Goal: Find contact information: Find contact information

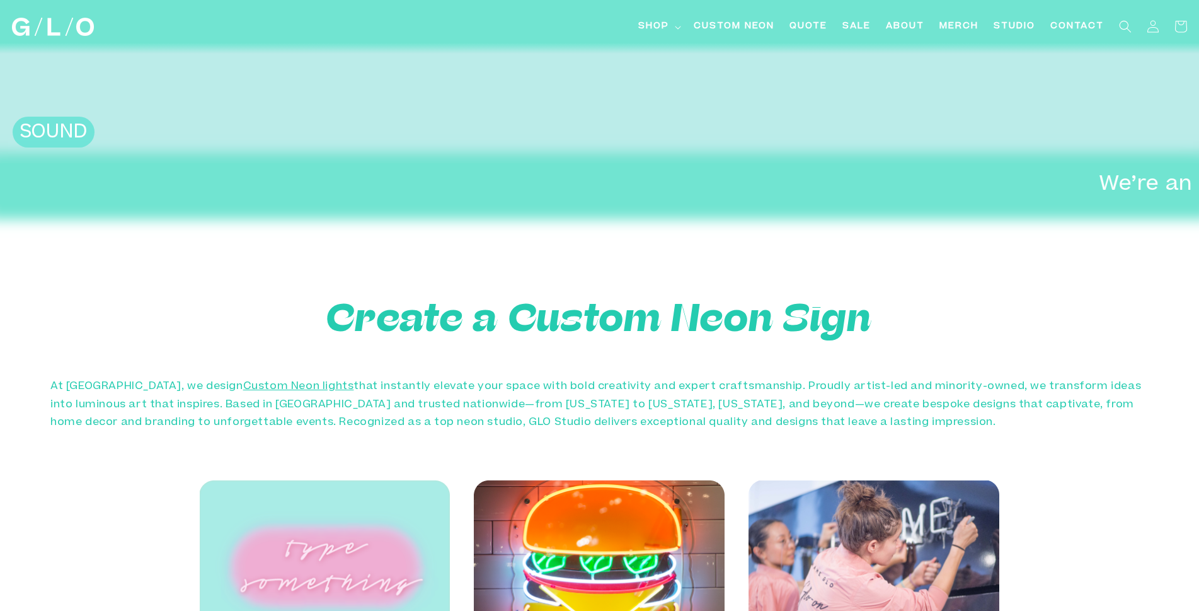
scroll to position [549, 0]
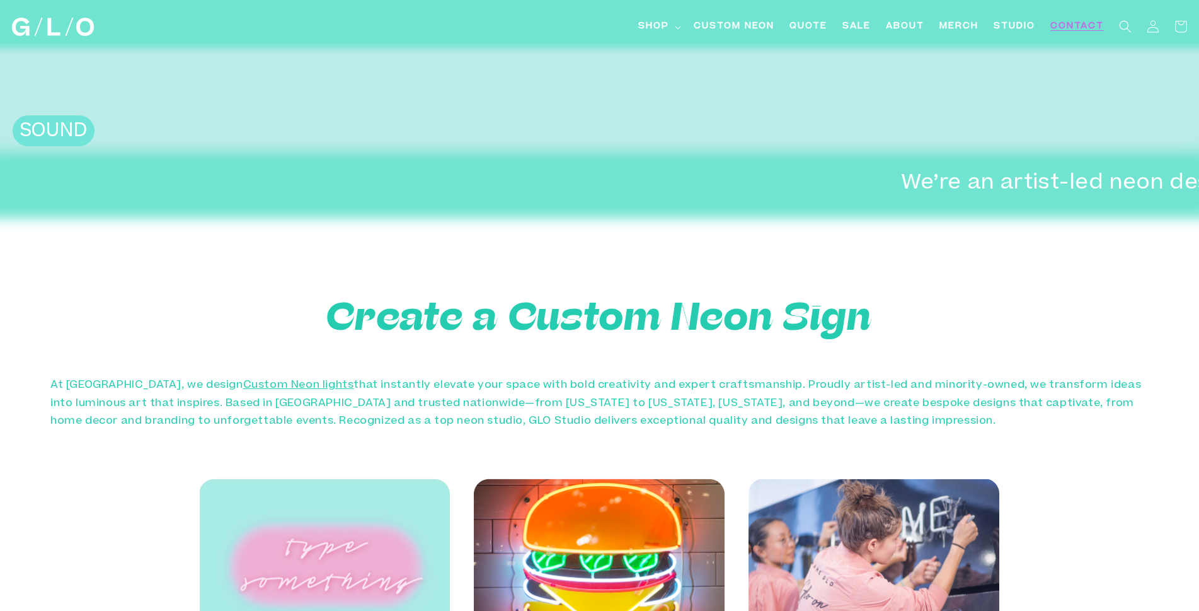
click at [1067, 31] on span "Contact" at bounding box center [1077, 26] width 54 height 13
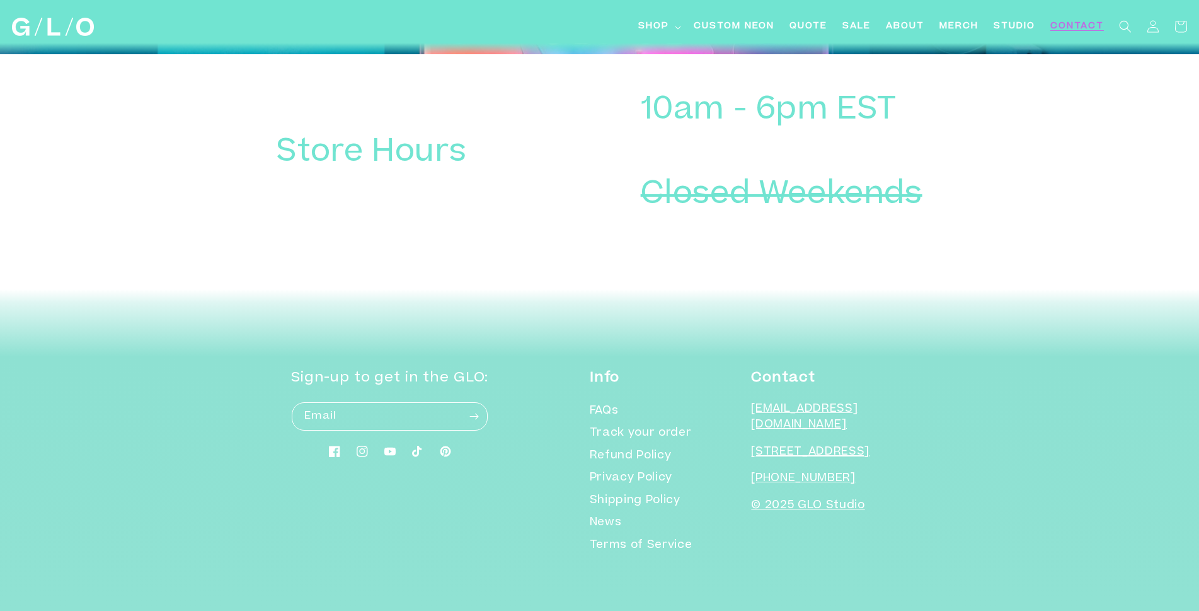
scroll to position [1482, 0]
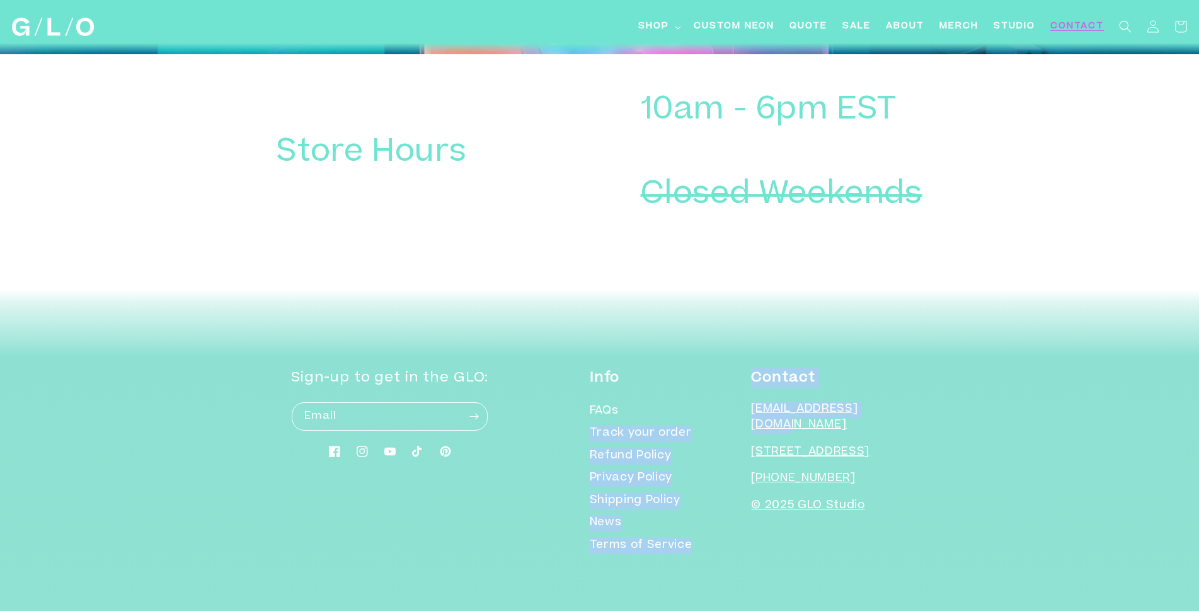
drag, startPoint x: 747, startPoint y: 403, endPoint x: 862, endPoint y: 420, distance: 116.0
click at [851, 428] on div "Info FAQs Track your order Refund Policy Privacy Policy Shipping Policy News Te…" at bounding box center [749, 462] width 318 height 188
click at [880, 410] on p "[EMAIL_ADDRESS][DOMAIN_NAME]" at bounding box center [829, 417] width 157 height 32
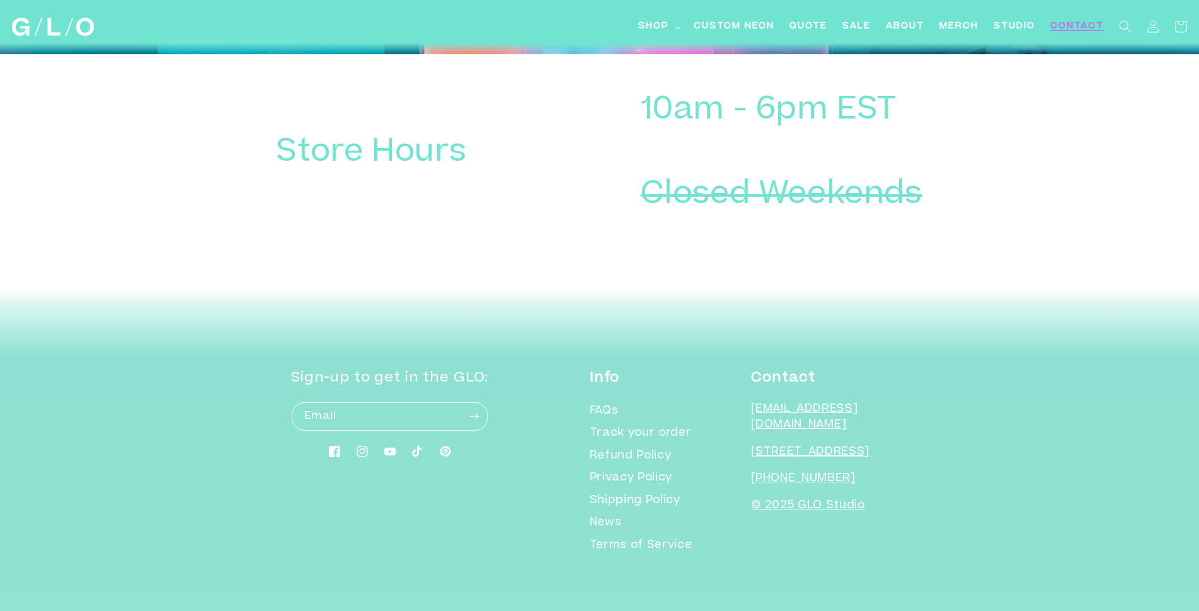
click at [924, 421] on div "Info FAQs Track your order Refund Policy Privacy Policy Shipping Policy News Te…" at bounding box center [600, 437] width 882 height 302
drag, startPoint x: 838, startPoint y: 420, endPoint x: 762, endPoint y: 408, distance: 77.2
click at [762, 408] on p "[EMAIL_ADDRESS][DOMAIN_NAME]" at bounding box center [829, 417] width 157 height 32
copy p "[EMAIL_ADDRESS][DOMAIN_NAME]"
click at [368, 450] on icon at bounding box center [362, 451] width 12 height 12
